Goal: Task Accomplishment & Management: Use online tool/utility

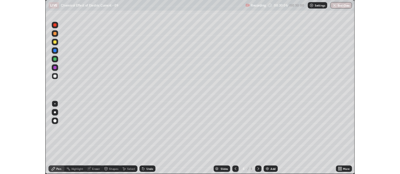
scroll to position [225, 400]
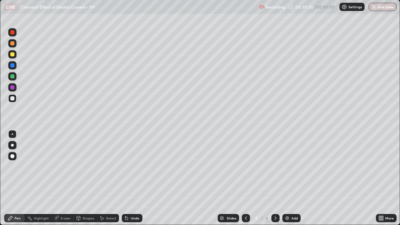
click at [131, 217] on div "Undo" at bounding box center [135, 217] width 9 height 3
click at [131, 216] on div "Undo" at bounding box center [132, 218] width 21 height 8
click at [135, 220] on div "Undo" at bounding box center [135, 217] width 9 height 3
click at [133, 221] on div "Undo" at bounding box center [132, 218] width 21 height 8
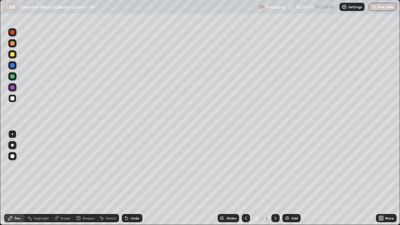
click at [133, 220] on div "Undo" at bounding box center [135, 217] width 9 height 3
click at [133, 221] on div "Undo" at bounding box center [132, 218] width 21 height 8
click at [133, 220] on div "Undo" at bounding box center [135, 217] width 9 height 3
click at [133, 220] on div "Undo" at bounding box center [132, 218] width 21 height 8
click at [133, 220] on div "Undo" at bounding box center [135, 217] width 9 height 3
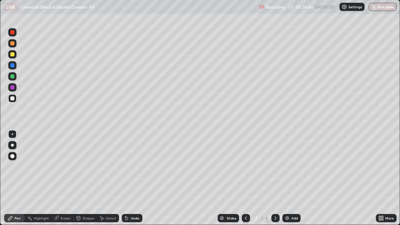
click at [289, 216] on img at bounding box center [287, 218] width 6 height 6
click at [66, 218] on div "Eraser" at bounding box center [66, 217] width 10 height 3
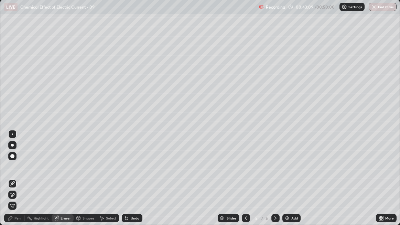
click at [67, 217] on div "Eraser" at bounding box center [66, 217] width 10 height 3
click at [65, 218] on div "Eraser" at bounding box center [66, 217] width 10 height 3
click at [12, 205] on span "Erase all" at bounding box center [13, 206] width 8 height 4
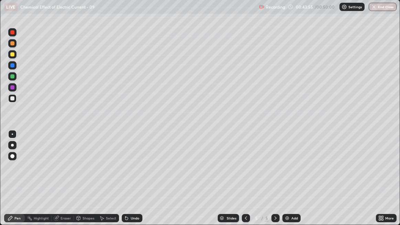
click at [381, 8] on button "End Class" at bounding box center [383, 7] width 28 height 8
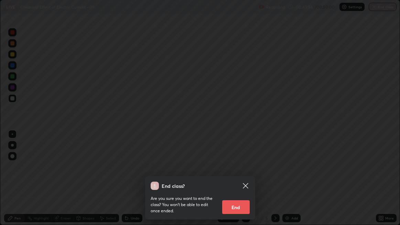
click at [239, 204] on button "End" at bounding box center [236, 207] width 28 height 14
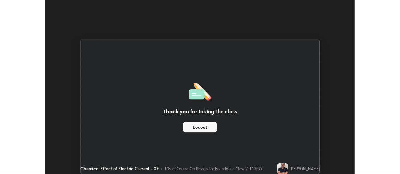
scroll to position [174, 400]
